Goal: Use online tool/utility: Utilize a website feature to perform a specific function

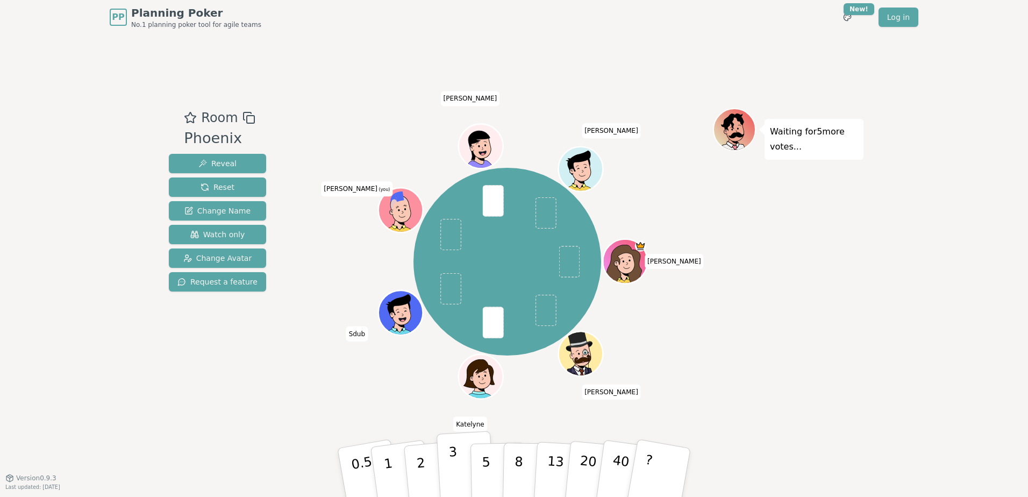
click at [447, 471] on button "3" at bounding box center [465, 473] width 59 height 84
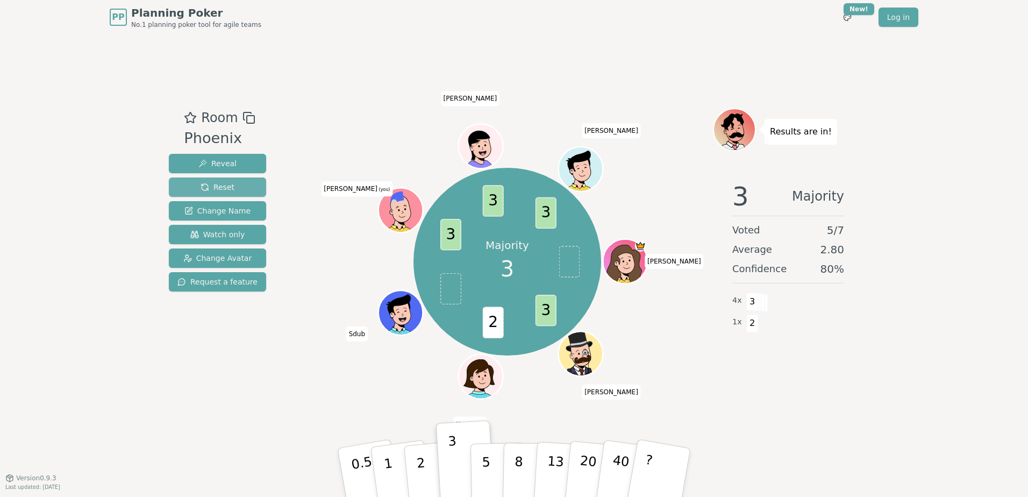
click at [229, 191] on span "Reset" at bounding box center [217, 187] width 34 height 11
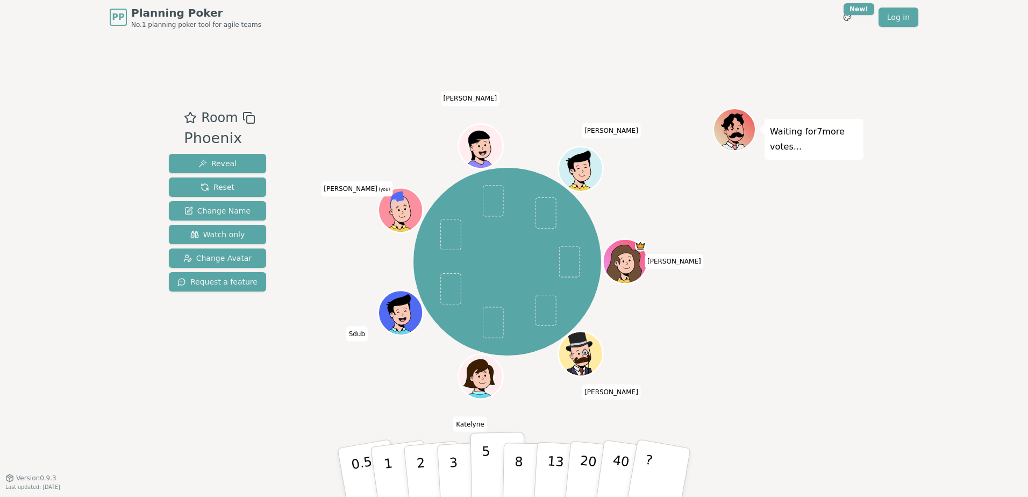
click at [489, 463] on button "5" at bounding box center [497, 473] width 55 height 82
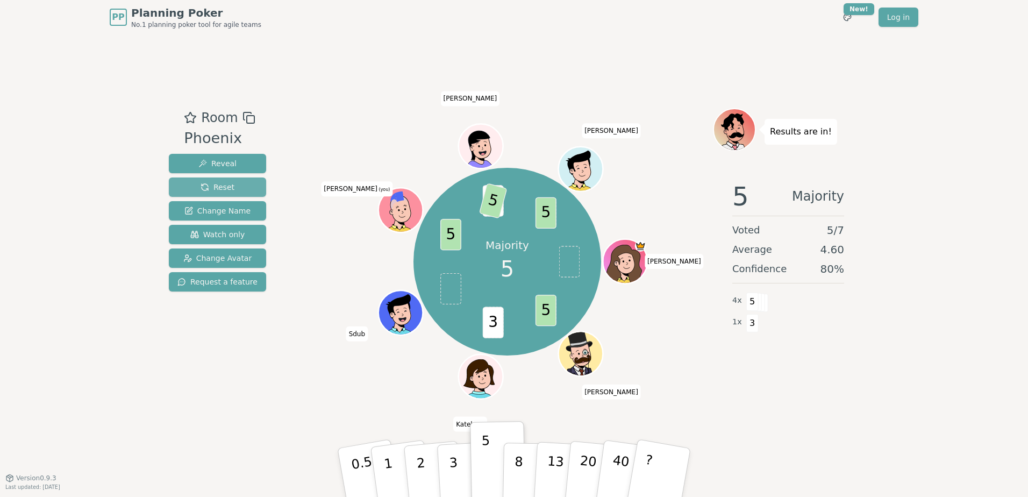
click at [222, 187] on span "Reset" at bounding box center [217, 187] width 34 height 11
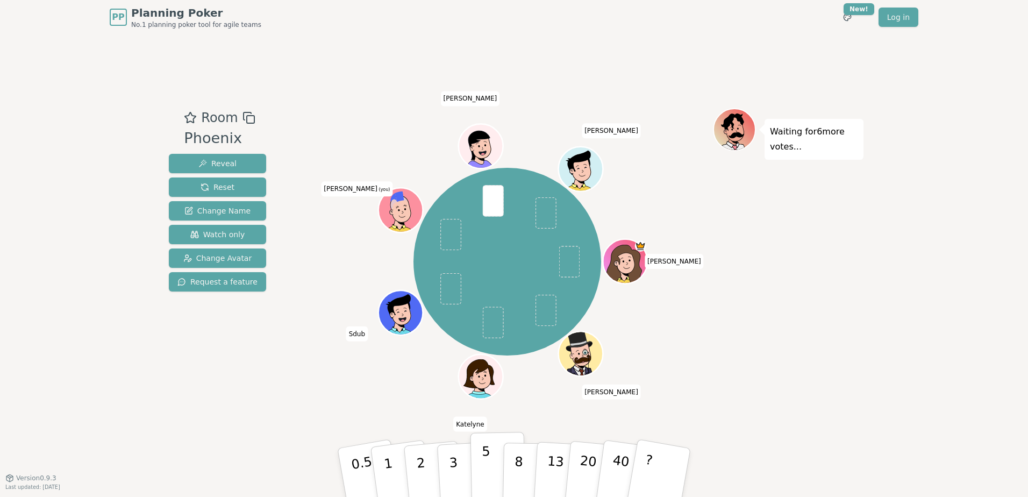
click at [483, 459] on p "5" at bounding box center [486, 472] width 9 height 58
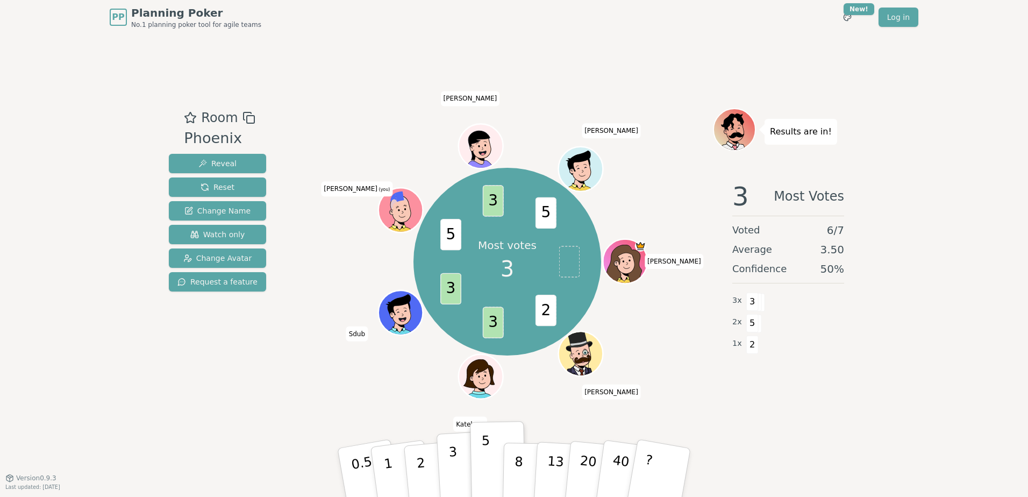
click at [459, 464] on button "3" at bounding box center [465, 473] width 59 height 84
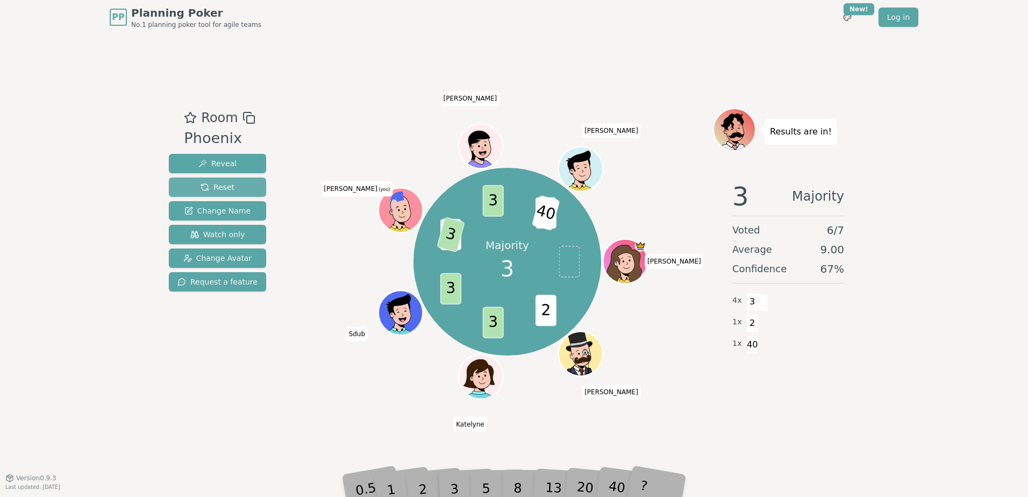
click at [223, 187] on span "Reset" at bounding box center [217, 187] width 34 height 11
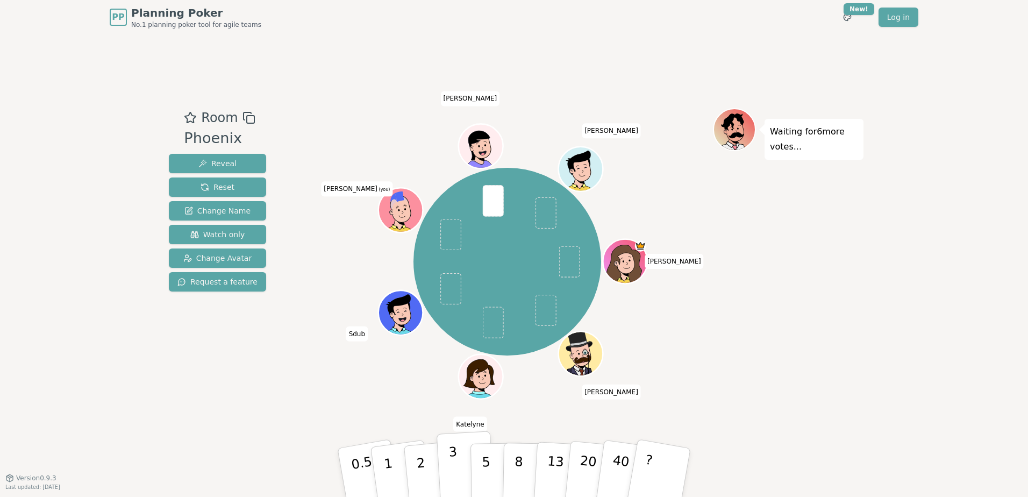
click at [455, 455] on p "3" at bounding box center [454, 473] width 12 height 59
click at [493, 463] on button "5" at bounding box center [497, 473] width 55 height 82
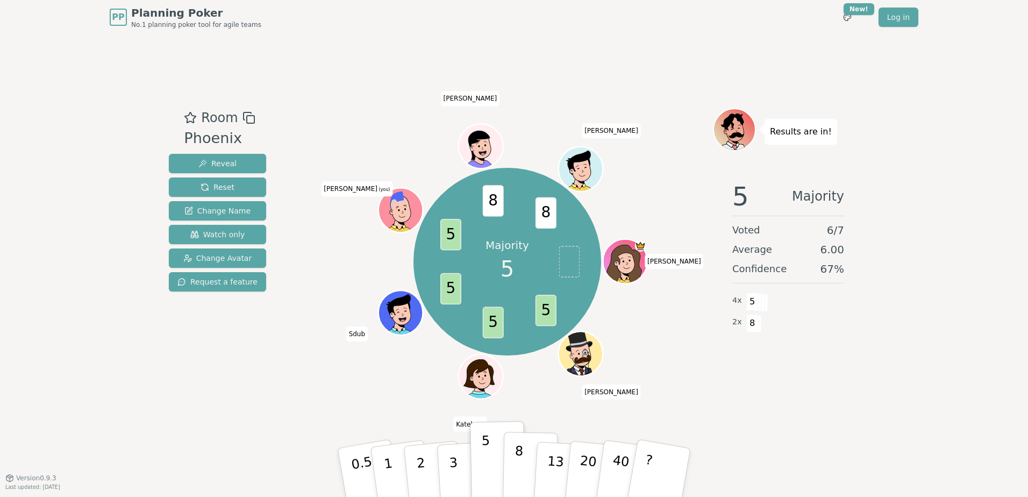
click at [520, 460] on p "8" at bounding box center [518, 472] width 9 height 58
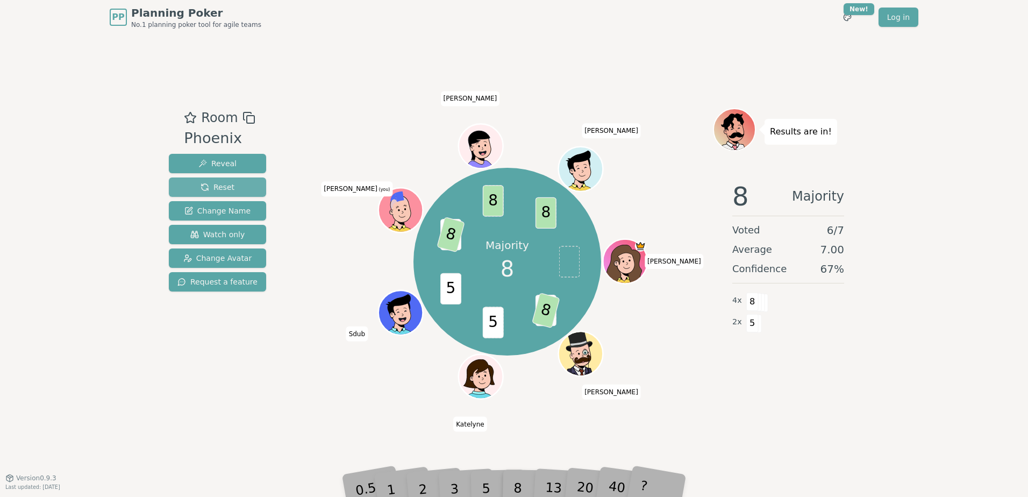
click at [245, 184] on button "Reset" at bounding box center [217, 186] width 97 height 19
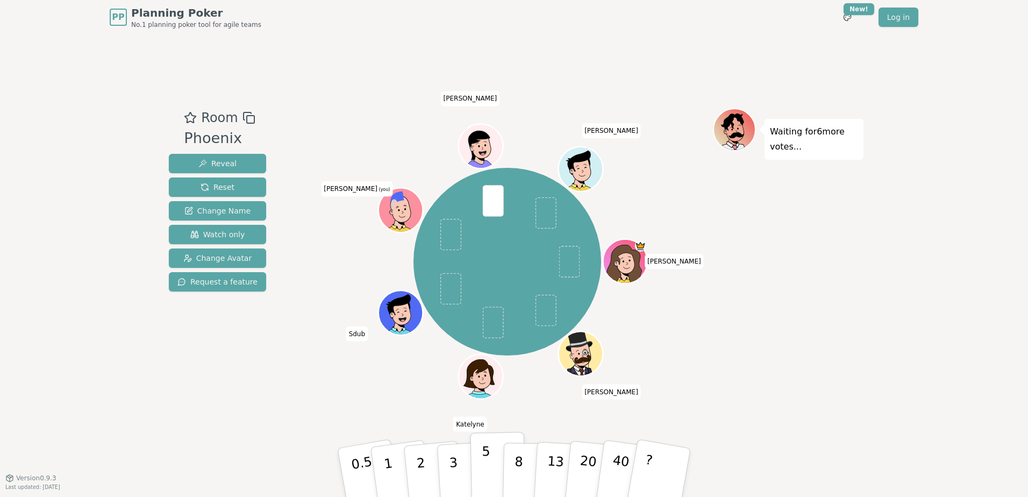
click at [490, 454] on button "5" at bounding box center [497, 473] width 55 height 82
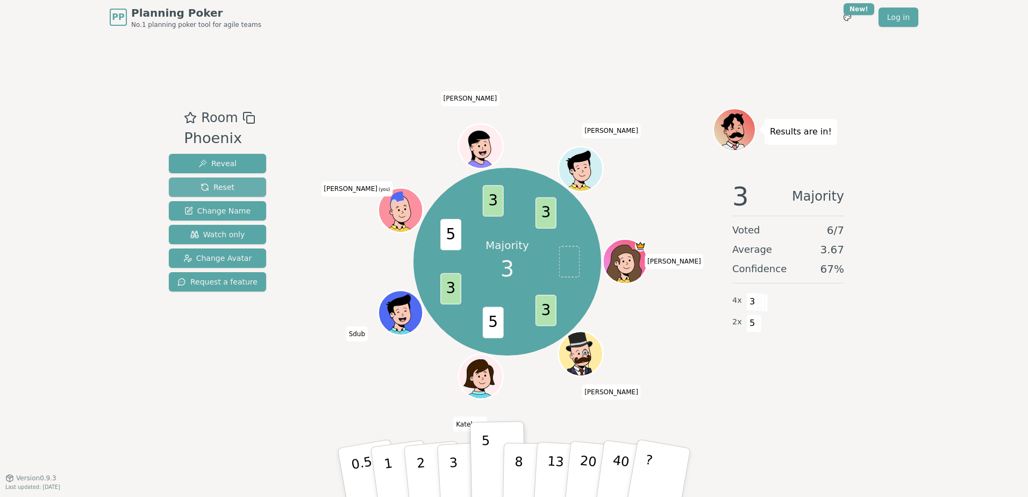
click at [224, 184] on span "Reset" at bounding box center [217, 187] width 34 height 11
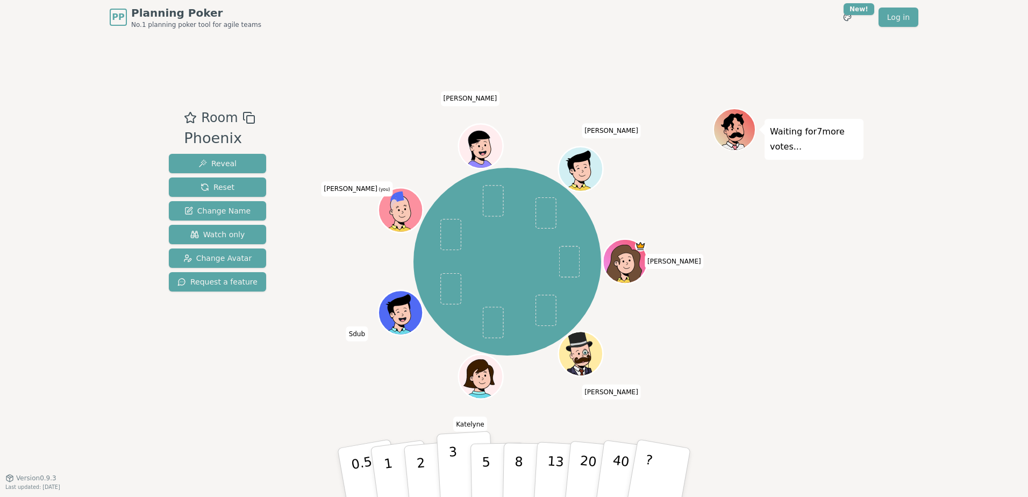
click at [457, 474] on button "3" at bounding box center [465, 473] width 59 height 84
click at [483, 467] on p "5" at bounding box center [486, 472] width 9 height 58
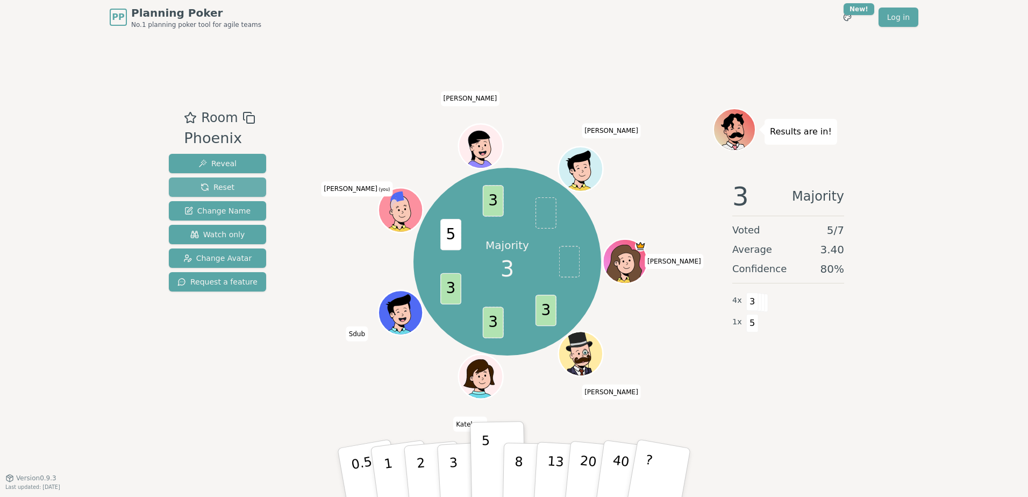
click at [242, 184] on button "Reset" at bounding box center [217, 186] width 97 height 19
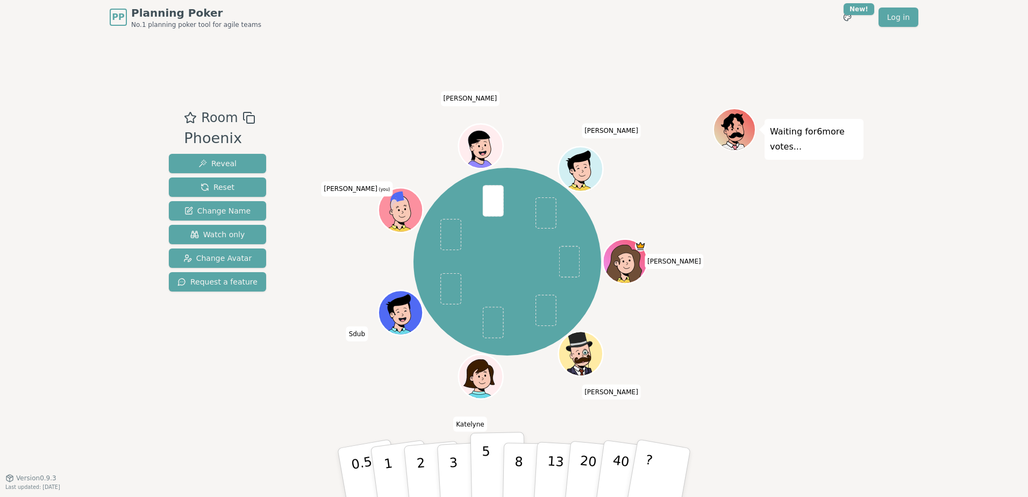
click at [490, 477] on button "5" at bounding box center [497, 473] width 55 height 82
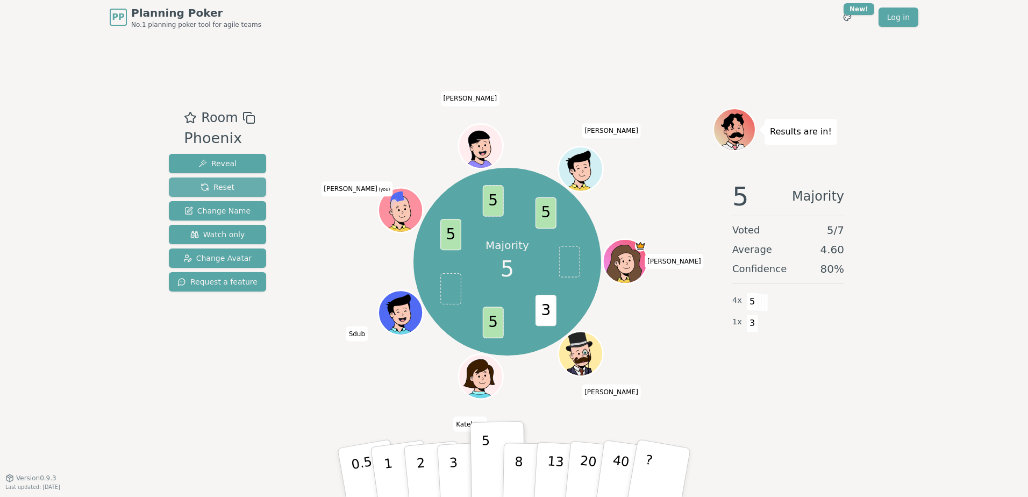
click at [205, 187] on span "Reset" at bounding box center [217, 187] width 34 height 11
